Goal: Information Seeking & Learning: Find specific fact

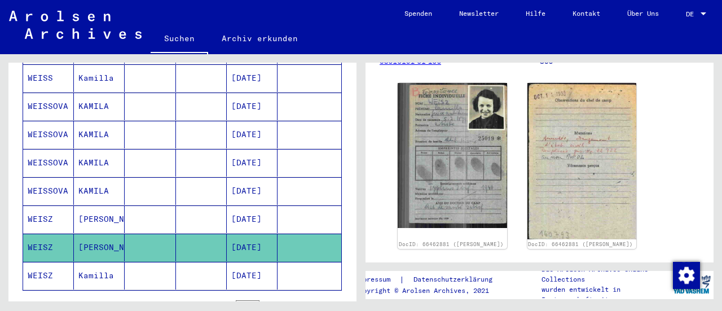
scroll to position [189, 0]
click at [701, 204] on yv-its-full-details "3 Registrierungen und [MEDICAL_DATA] von Displaced Persons, Kindern und Vermiss…" at bounding box center [540, 97] width 348 height 419
click at [700, 201] on yv-its-full-details "3 Registrierungen und [MEDICAL_DATA] von Displaced Persons, Kindern und Vermiss…" at bounding box center [540, 97] width 348 height 419
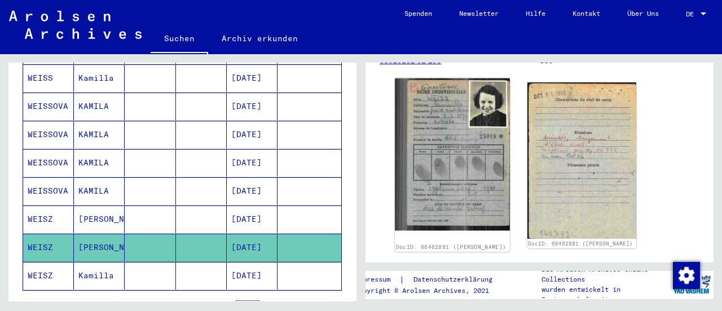
click at [470, 162] on img at bounding box center [452, 154] width 115 height 152
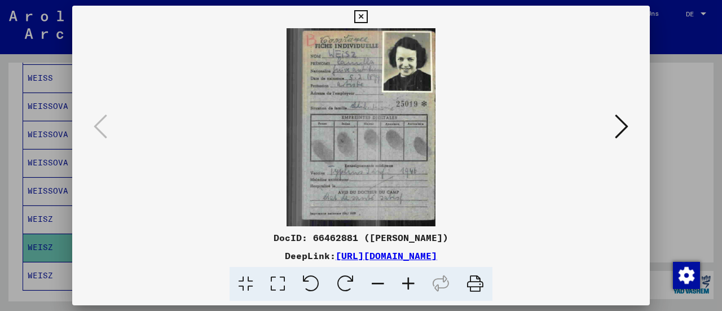
click at [625, 134] on icon at bounding box center [622, 126] width 14 height 27
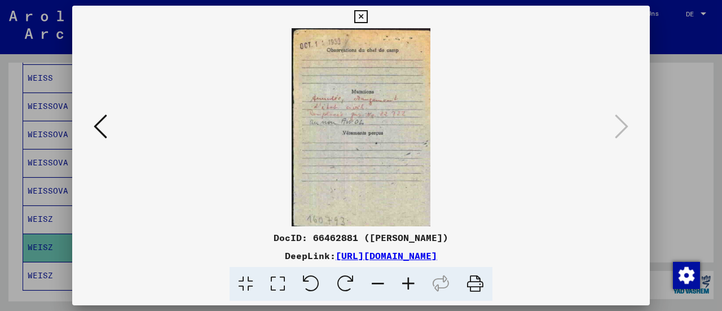
click at [685, 137] on div at bounding box center [361, 155] width 722 height 311
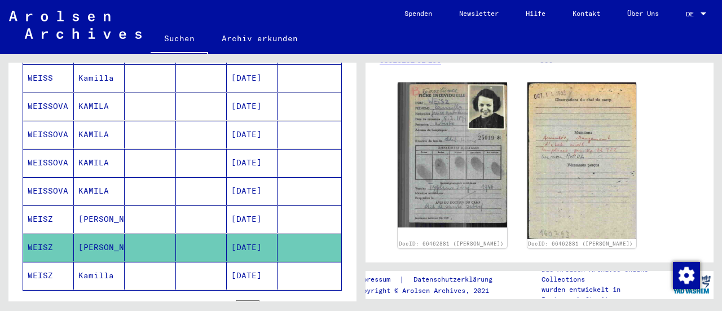
click at [94, 262] on mat-cell "Kamilla" at bounding box center [99, 276] width 51 height 28
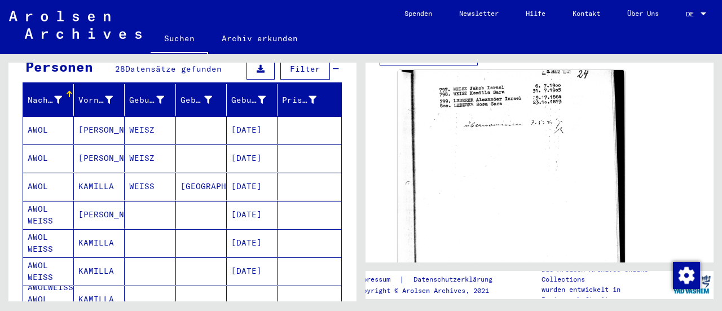
scroll to position [116, 0]
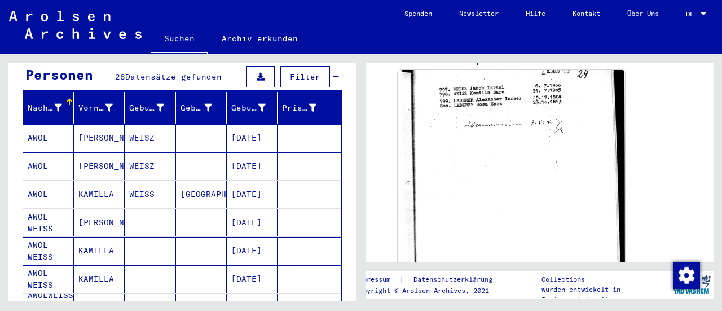
click at [50, 127] on mat-cell "AWOL" at bounding box center [48, 138] width 51 height 28
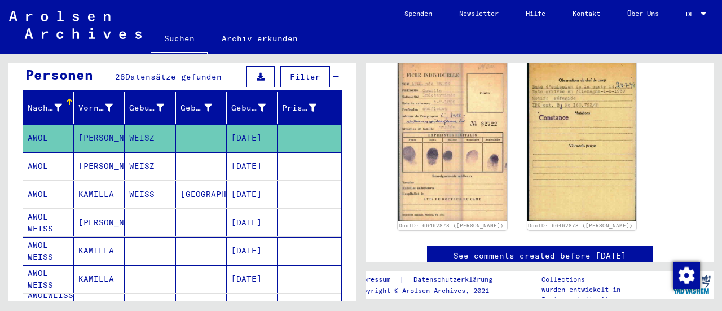
scroll to position [206, 0]
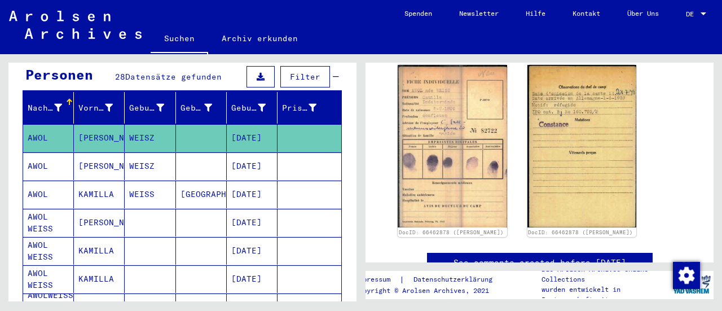
click at [52, 153] on mat-cell "AWOL" at bounding box center [48, 166] width 51 height 28
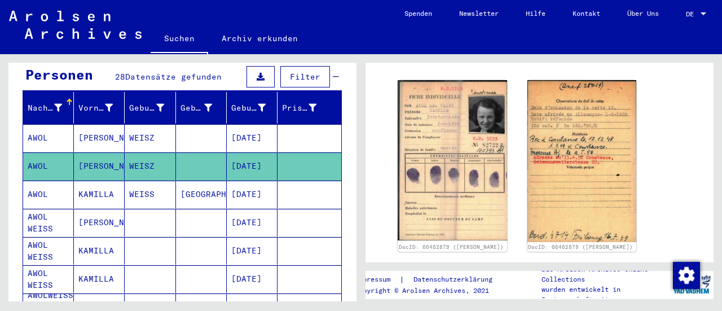
scroll to position [193, 0]
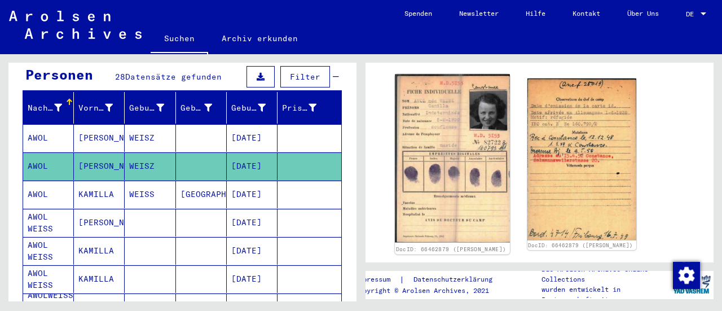
click at [475, 165] on img at bounding box center [452, 158] width 115 height 168
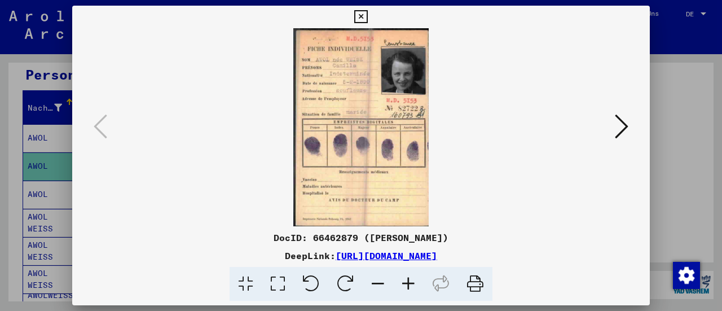
click at [628, 122] on button at bounding box center [621, 127] width 20 height 32
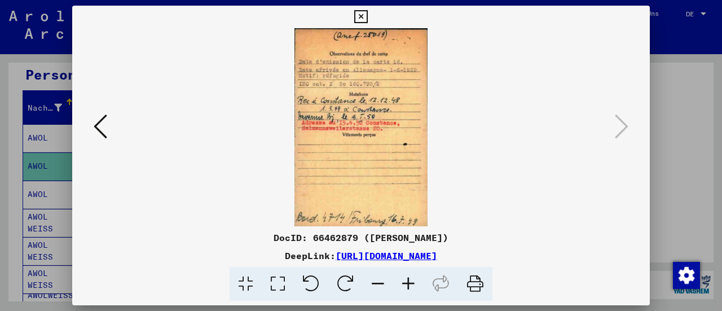
click at [360, 19] on icon at bounding box center [360, 17] width 13 height 14
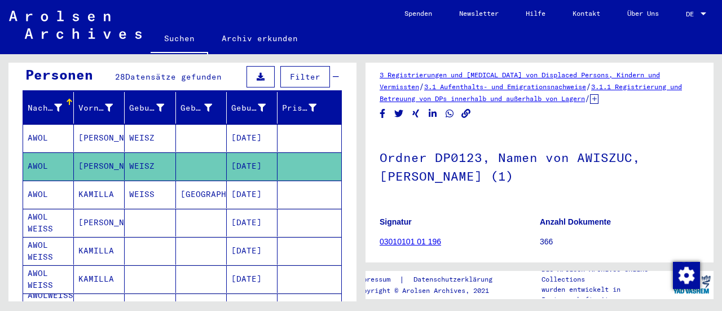
scroll to position [0, 0]
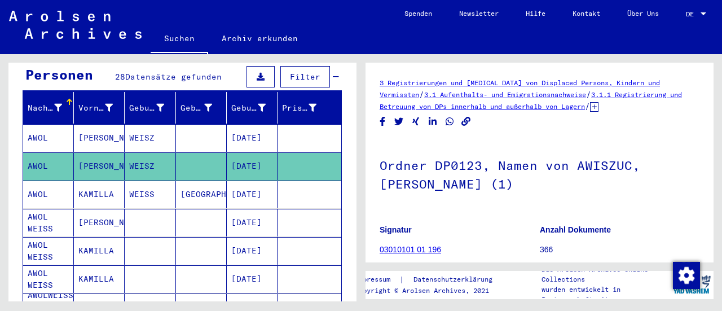
click at [599, 109] on icon at bounding box center [594, 107] width 8 height 10
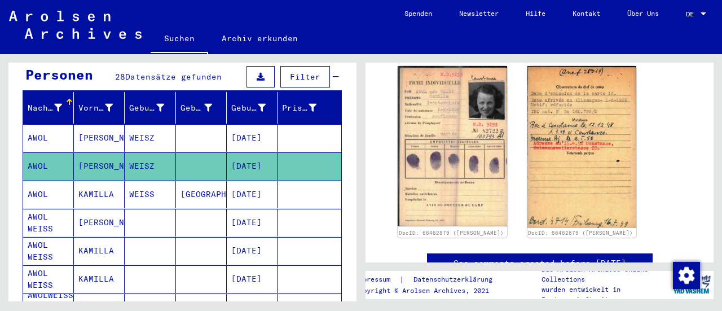
scroll to position [228, 0]
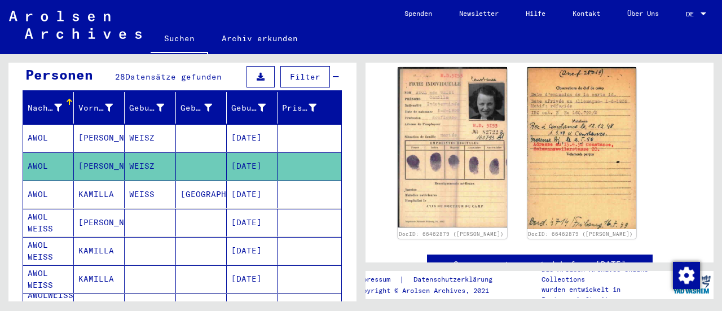
click at [147, 184] on mat-cell "WEISS" at bounding box center [150, 195] width 51 height 28
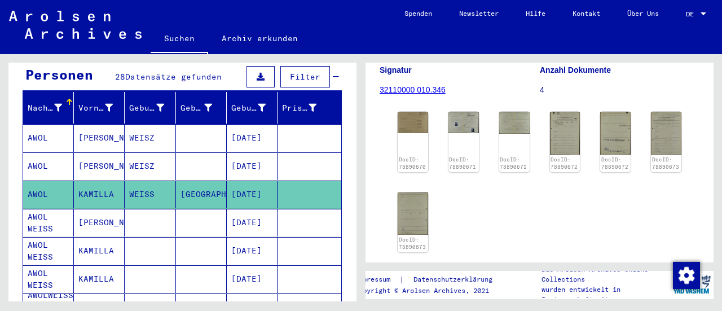
scroll to position [198, 0]
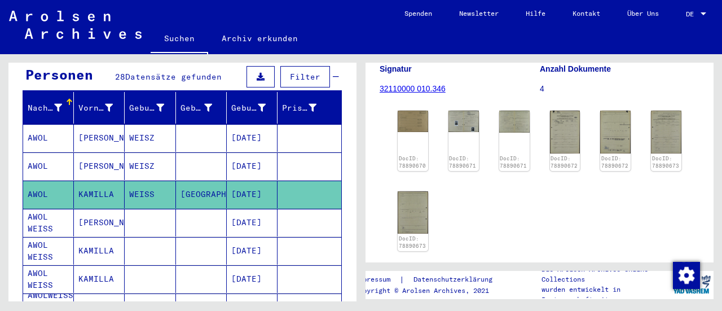
click at [117, 213] on mat-cell "[PERSON_NAME]" at bounding box center [99, 223] width 51 height 28
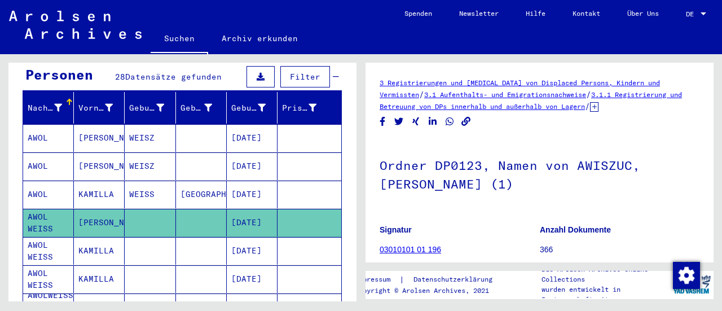
click at [227, 237] on mat-cell "[DATE]" at bounding box center [252, 251] width 51 height 28
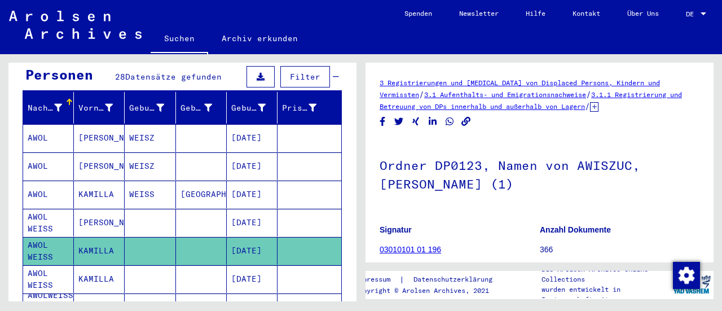
click at [702, 120] on yv-its-full-details "3 Registrierungen und [MEDICAL_DATA] von Displaced Persons, Kindern und Vermiss…" at bounding box center [540, 247] width 348 height 340
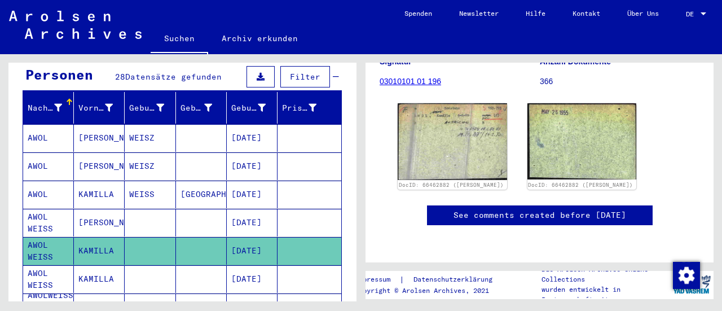
scroll to position [191, 0]
click at [157, 271] on mat-cell at bounding box center [150, 279] width 51 height 28
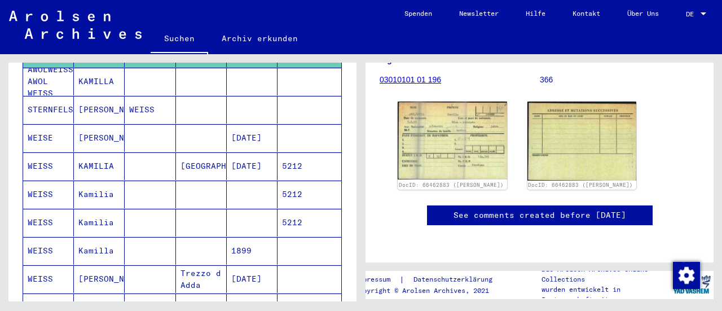
scroll to position [345, 0]
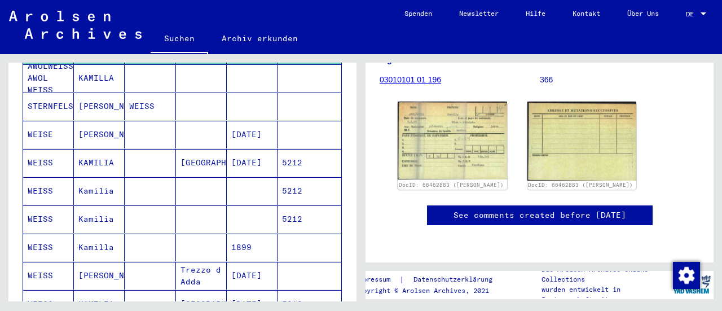
click at [252, 123] on mat-cell "[DATE]" at bounding box center [252, 135] width 51 height 28
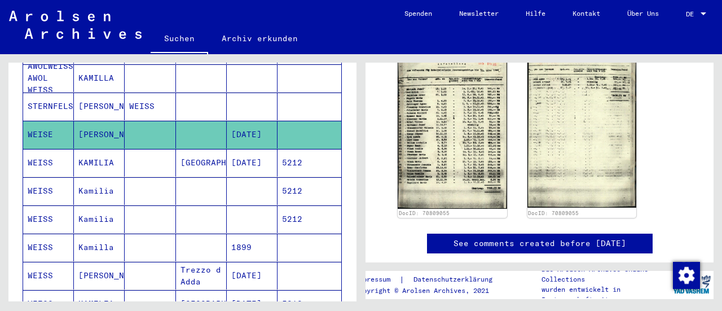
scroll to position [395, 0]
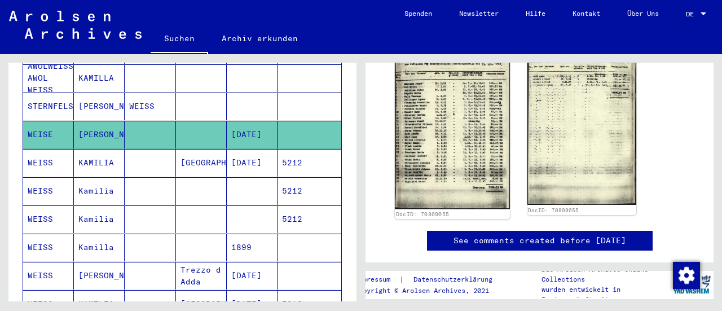
click at [474, 142] on img at bounding box center [452, 128] width 115 height 161
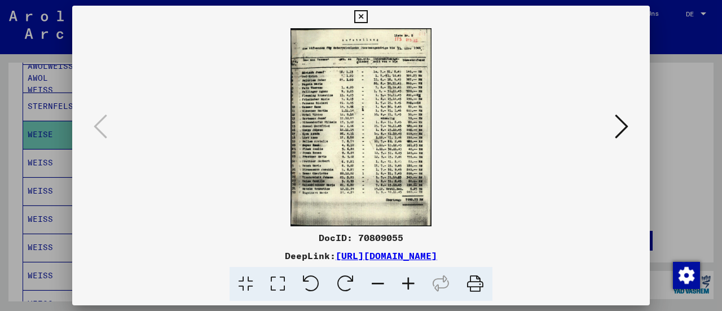
click at [415, 282] on icon at bounding box center [408, 284] width 30 height 34
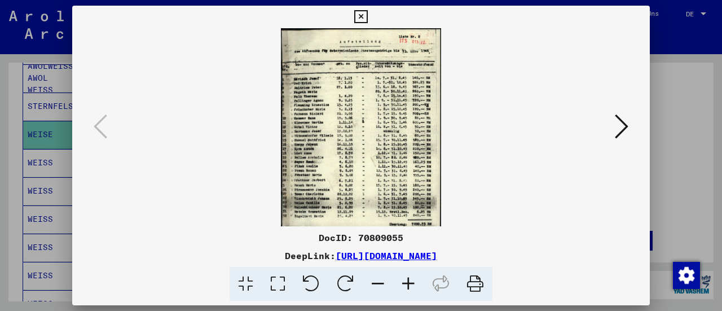
click at [415, 282] on icon at bounding box center [408, 284] width 30 height 34
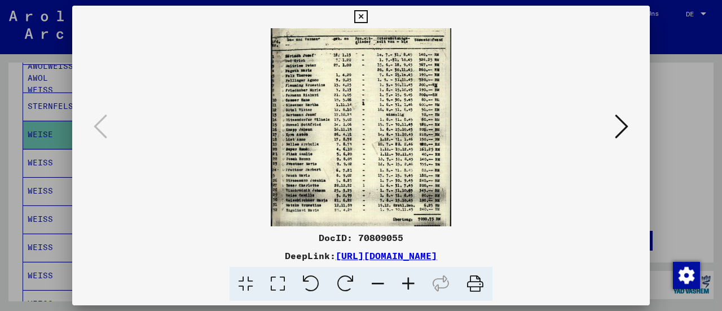
scroll to position [43, 0]
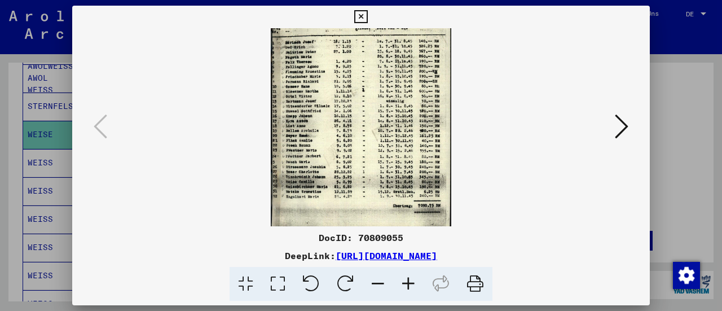
drag, startPoint x: 349, startPoint y: 187, endPoint x: 338, endPoint y: 148, distance: 40.2
click at [338, 148] on img at bounding box center [361, 112] width 181 height 254
click at [405, 292] on icon at bounding box center [408, 284] width 30 height 34
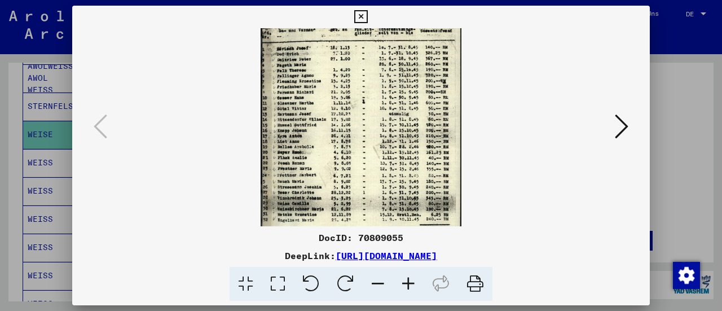
click at [405, 292] on icon at bounding box center [408, 284] width 30 height 34
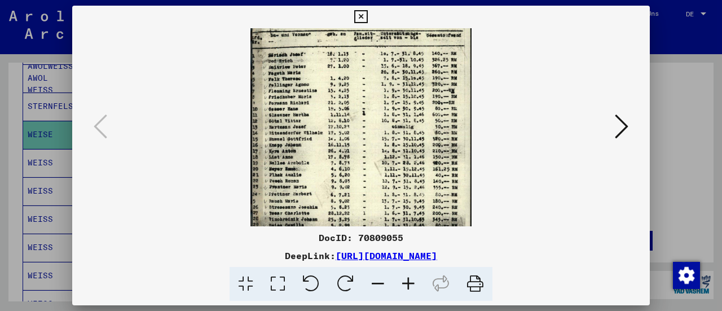
click at [405, 292] on icon at bounding box center [408, 284] width 30 height 34
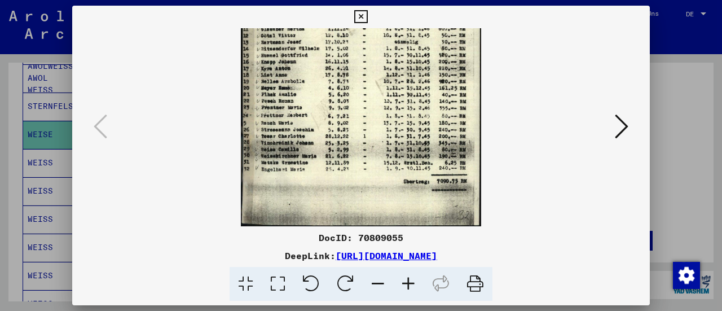
scroll to position [141, 0]
drag, startPoint x: 332, startPoint y: 196, endPoint x: 314, endPoint y: 114, distance: 83.8
click at [313, 114] on img at bounding box center [361, 56] width 241 height 339
click at [627, 129] on icon at bounding box center [622, 126] width 14 height 27
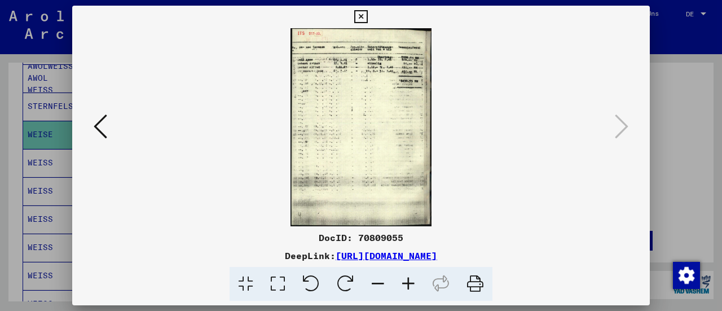
scroll to position [0, 0]
click at [359, 17] on icon at bounding box center [360, 17] width 13 height 14
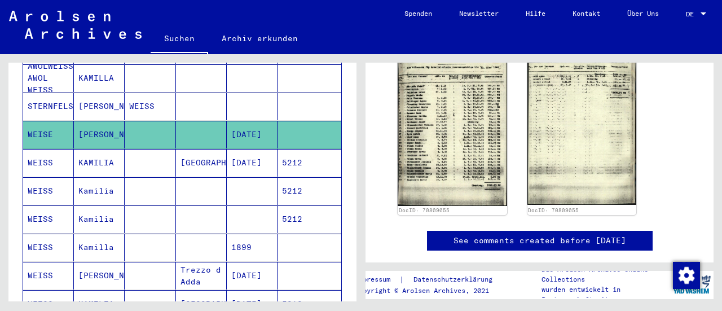
click at [227, 181] on mat-cell at bounding box center [252, 191] width 51 height 28
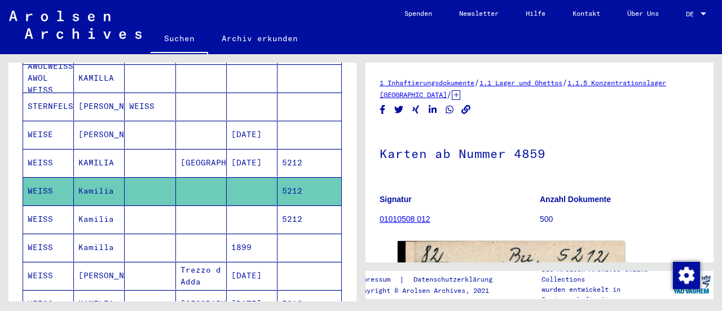
click at [227, 240] on mat-cell "1899" at bounding box center [252, 248] width 51 height 28
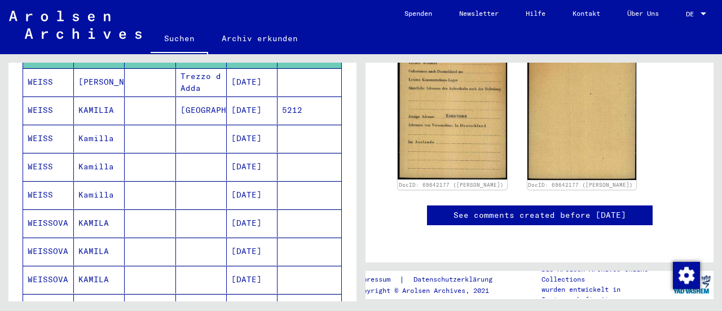
scroll to position [540, 0]
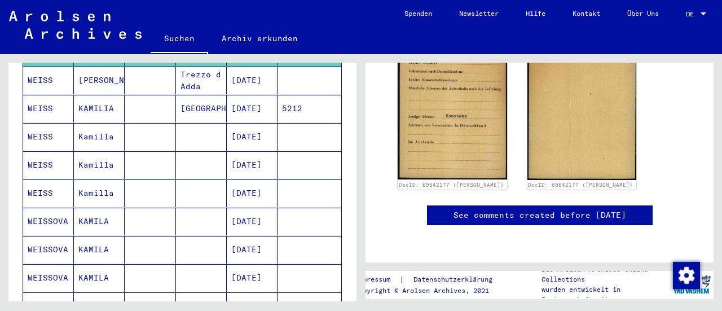
click at [220, 123] on mat-cell at bounding box center [201, 137] width 51 height 28
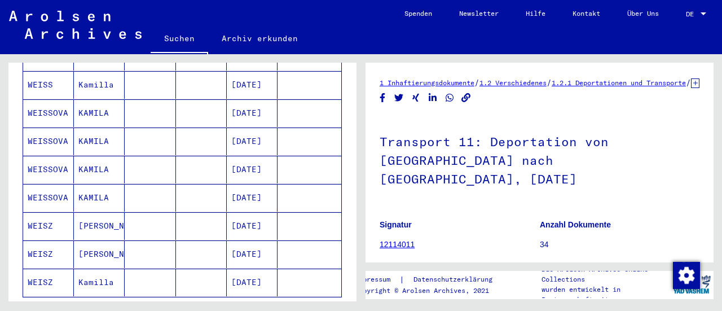
scroll to position [660, 0]
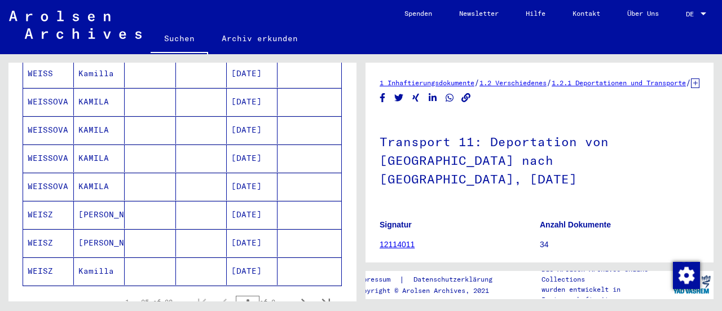
click at [232, 201] on mat-cell "[DATE]" at bounding box center [252, 215] width 51 height 28
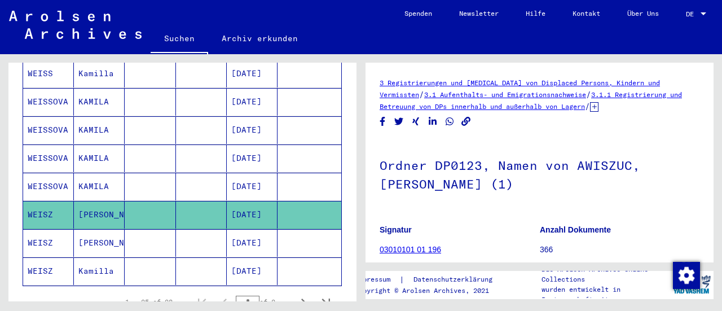
click at [245, 229] on mat-cell "[DATE]" at bounding box center [252, 243] width 51 height 28
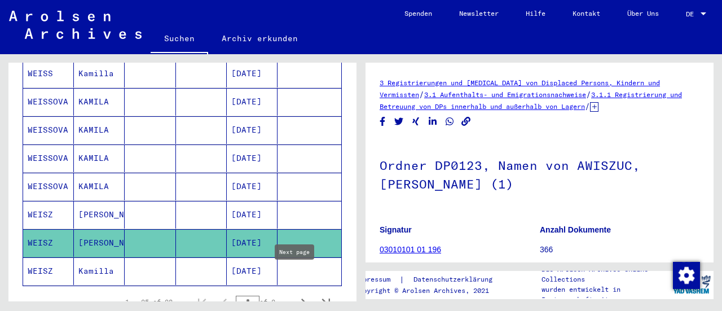
click at [297, 294] on icon "Next page" at bounding box center [304, 302] width 16 height 16
type input "*"
